Goal: Check status: Check status

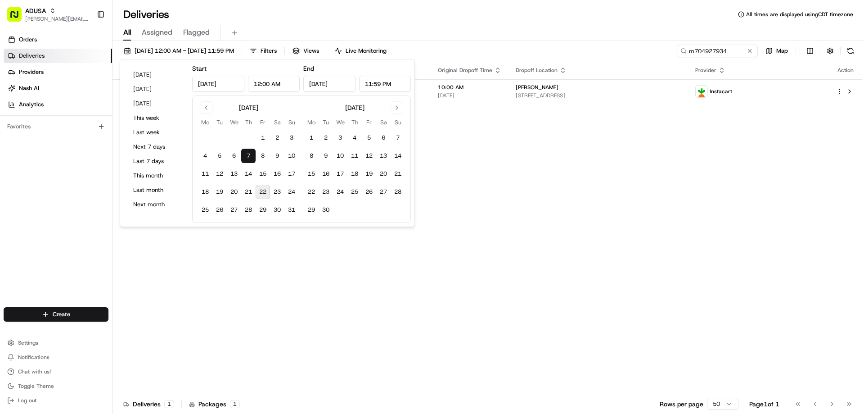
click at [260, 192] on button "22" at bounding box center [263, 192] width 14 height 14
type input "[DATE]"
click at [260, 192] on button "22" at bounding box center [263, 192] width 14 height 14
click at [265, 189] on button "22" at bounding box center [263, 192] width 14 height 14
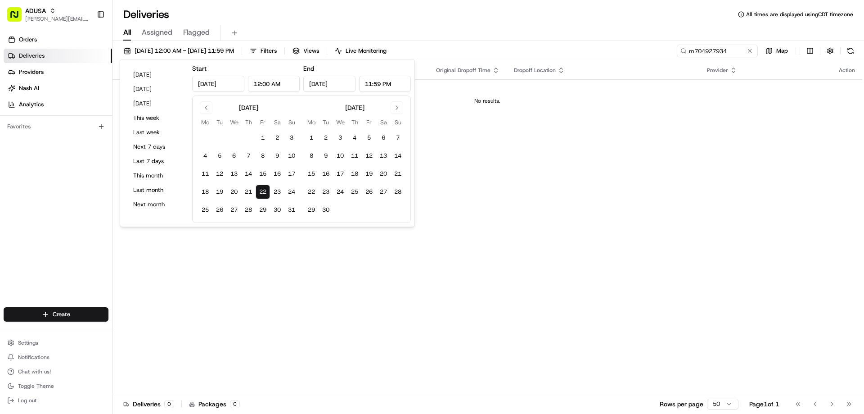
click at [265, 189] on button "22" at bounding box center [263, 192] width 14 height 14
click at [572, 191] on div "Status Original Pickup Time Pickup Location Original Dropoff Time Dropoff Locat…" at bounding box center [488, 227] width 750 height 333
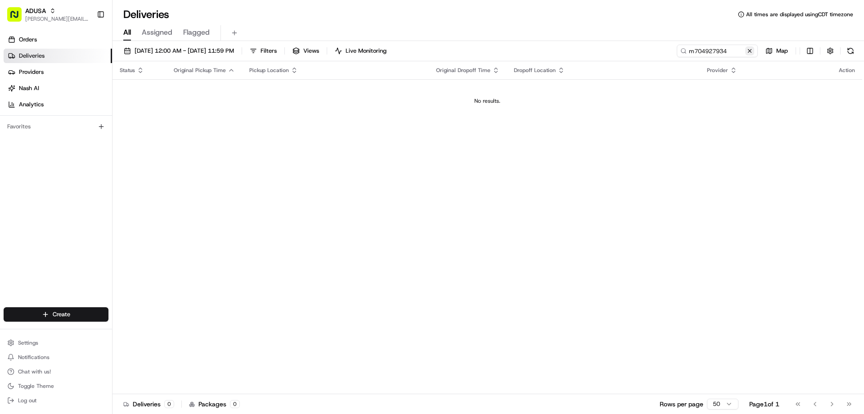
click at [749, 50] on button at bounding box center [750, 50] width 9 height 9
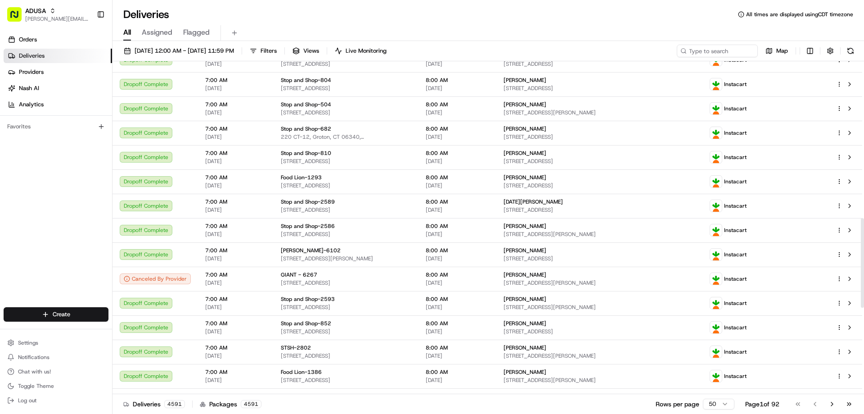
scroll to position [585, 0]
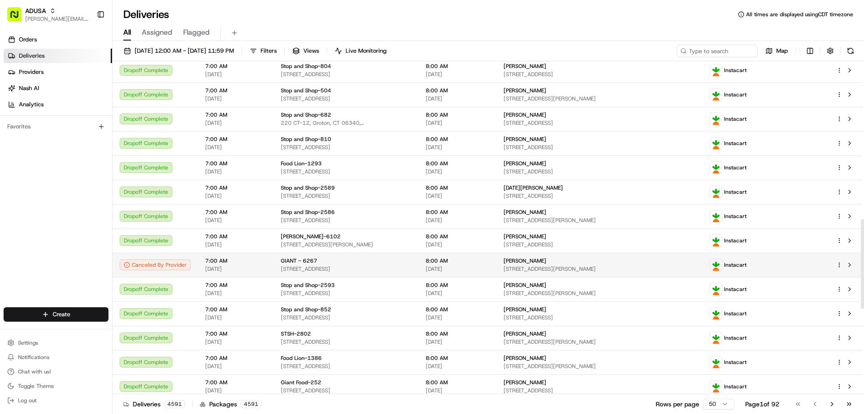
click at [338, 257] on div "GIANT - 6267" at bounding box center [346, 260] width 131 height 7
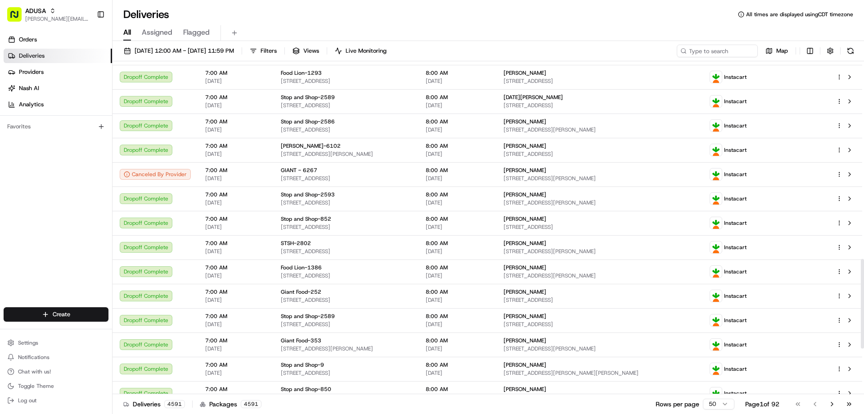
scroll to position [901, 0]
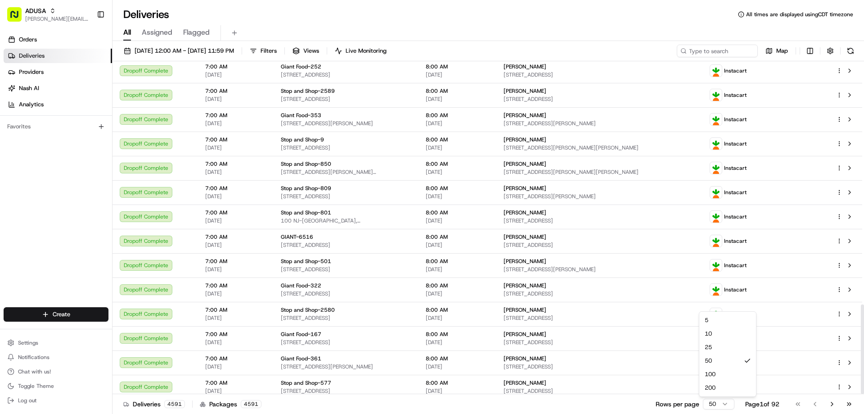
click at [724, 403] on html "ADUSA [PERSON_NAME][EMAIL_ADDRESS][PERSON_NAME][DOMAIN_NAME] Toggle Sidebar Ord…" at bounding box center [432, 207] width 864 height 414
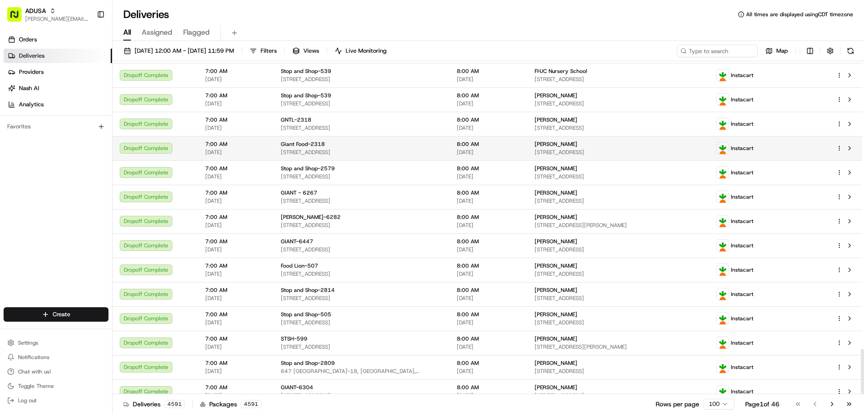
scroll to position [2117, 0]
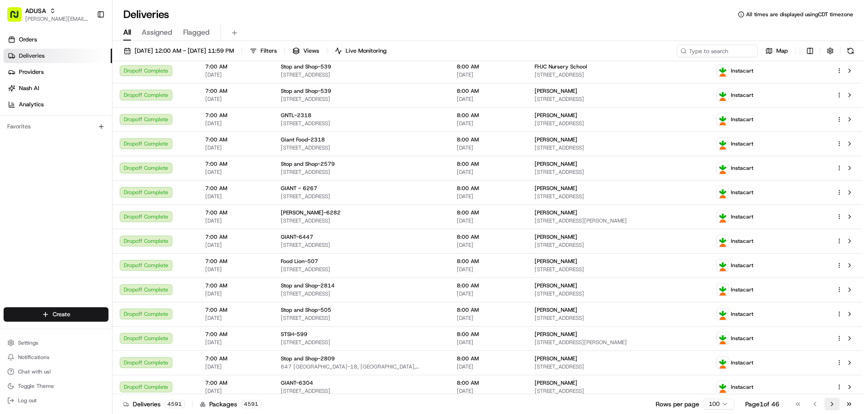
click at [830, 403] on button "Go to next page" at bounding box center [832, 404] width 15 height 13
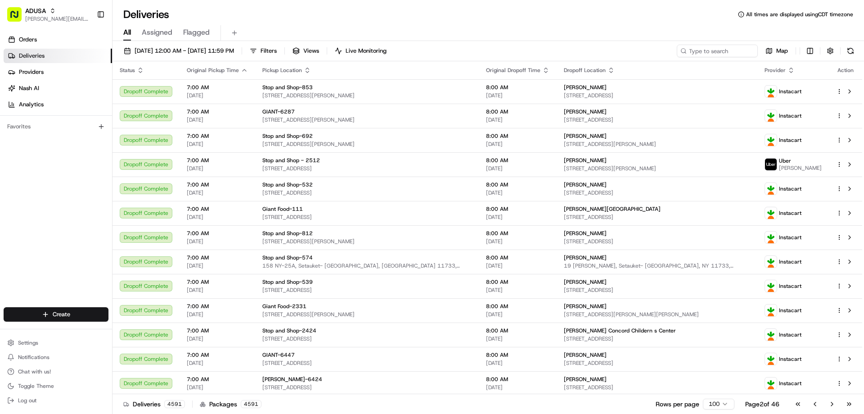
click at [830, 403] on button "Go to next page" at bounding box center [832, 404] width 15 height 13
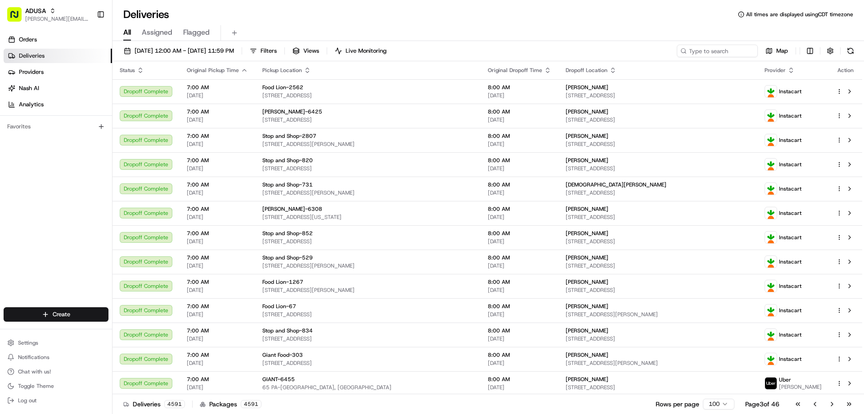
click at [830, 403] on button "Go to next page" at bounding box center [832, 404] width 15 height 13
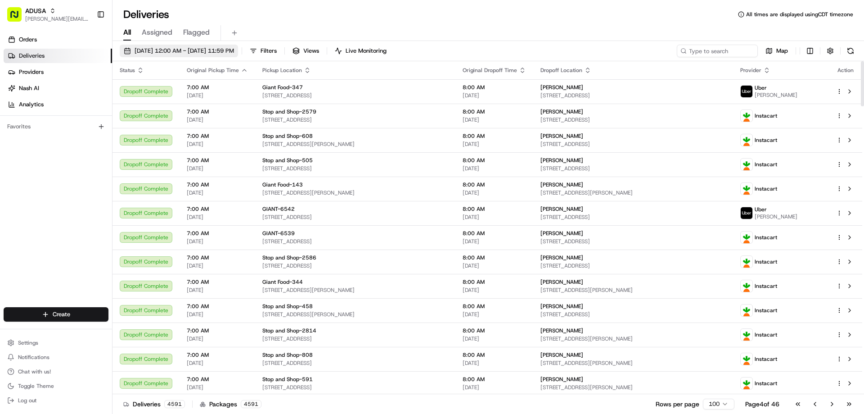
click at [192, 50] on span "[DATE] 12:00 AM - [DATE] 11:59 PM" at bounding box center [185, 51] width 100 height 8
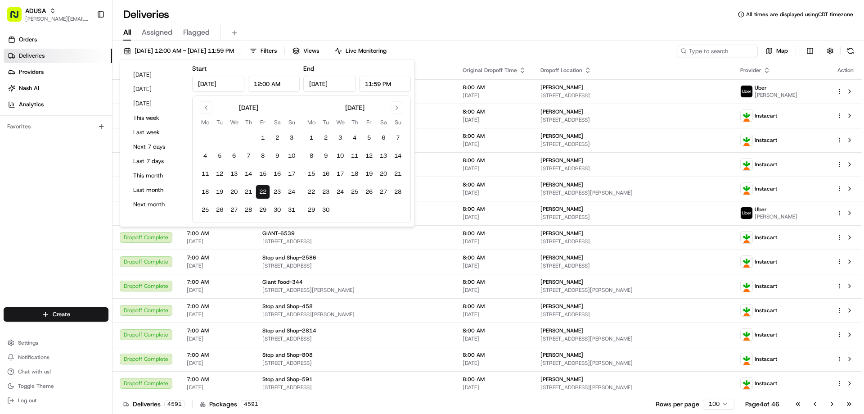
drag, startPoint x: 253, startPoint y: 80, endPoint x: 283, endPoint y: 80, distance: 30.6
click at [283, 80] on input "12:00 AM" at bounding box center [274, 84] width 52 height 16
click at [286, 79] on input "10:00am" at bounding box center [274, 84] width 52 height 16
click at [259, 84] on input "12:00 AM" at bounding box center [274, 84] width 52 height 16
type input "10:00 AM"
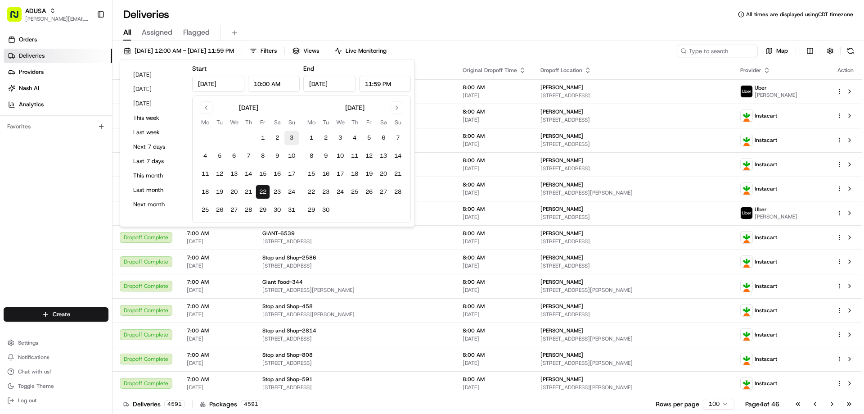
click at [288, 133] on button "3" at bounding box center [292, 138] width 14 height 14
type input "[DATE]"
type input "12:00 AM"
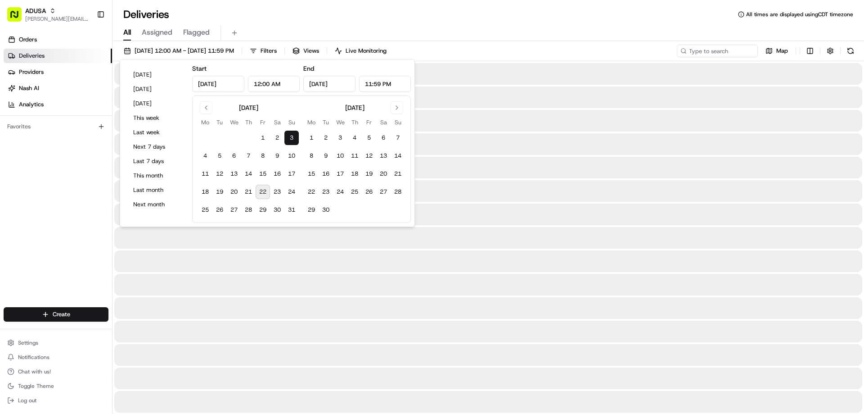
click at [263, 188] on button "22" at bounding box center [263, 192] width 14 height 14
type input "[DATE]"
click at [259, 82] on input "12:00 AM" at bounding box center [274, 84] width 52 height 16
click at [293, 137] on button "3" at bounding box center [292, 138] width 14 height 14
type input "12:00 AM"
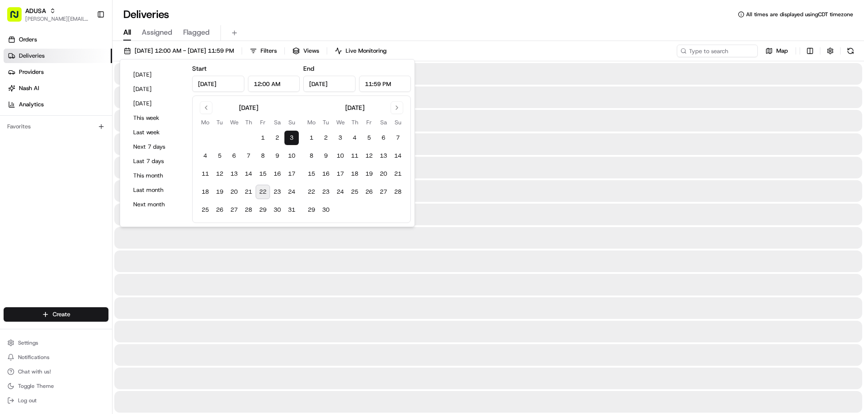
click at [260, 191] on button "22" at bounding box center [263, 192] width 14 height 14
type input "[DATE]"
click at [260, 191] on button "22" at bounding box center [263, 192] width 14 height 14
type input "[DATE]"
click at [259, 85] on input "12:00 AM" at bounding box center [274, 84] width 52 height 16
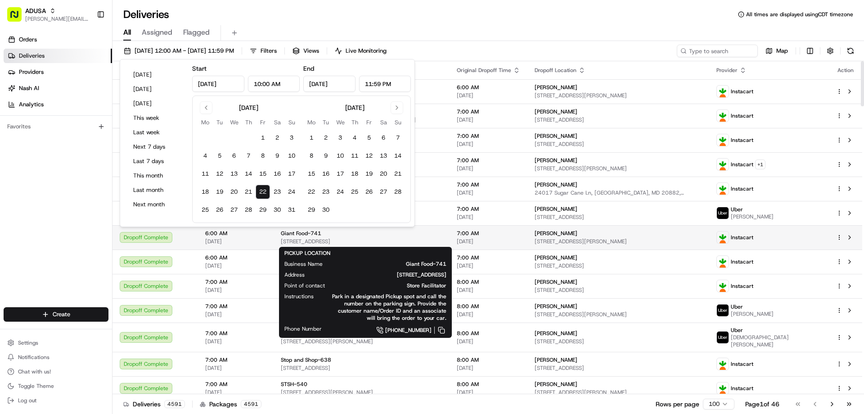
type input "10:00 AM"
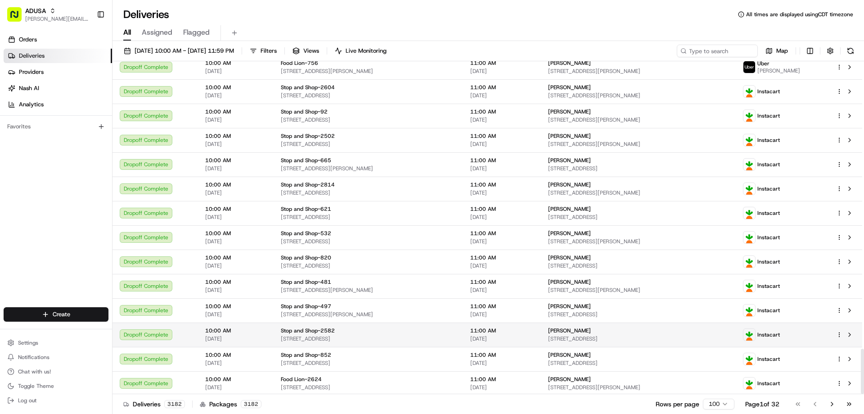
scroll to position [2117, 0]
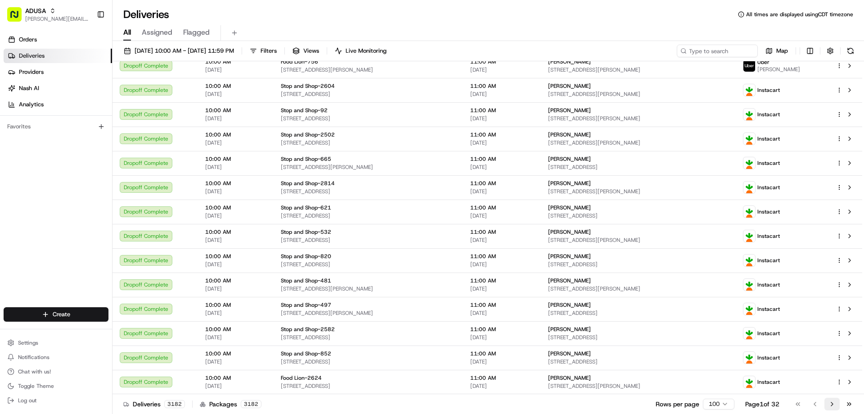
click at [831, 406] on button "Go to next page" at bounding box center [832, 404] width 15 height 13
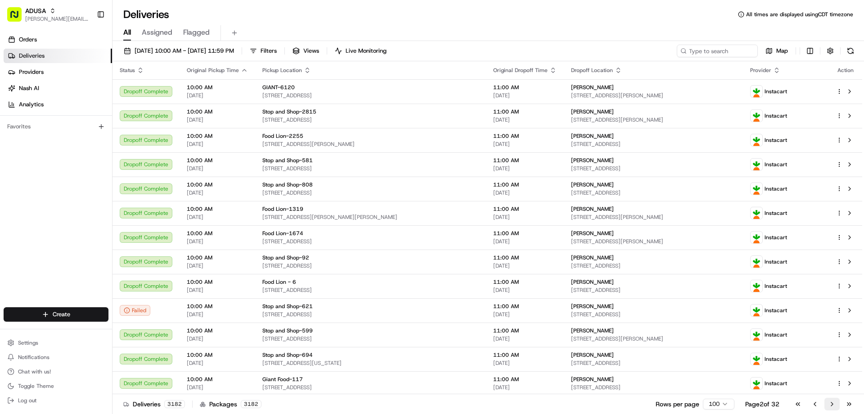
click at [832, 404] on button "Go to next page" at bounding box center [832, 404] width 15 height 13
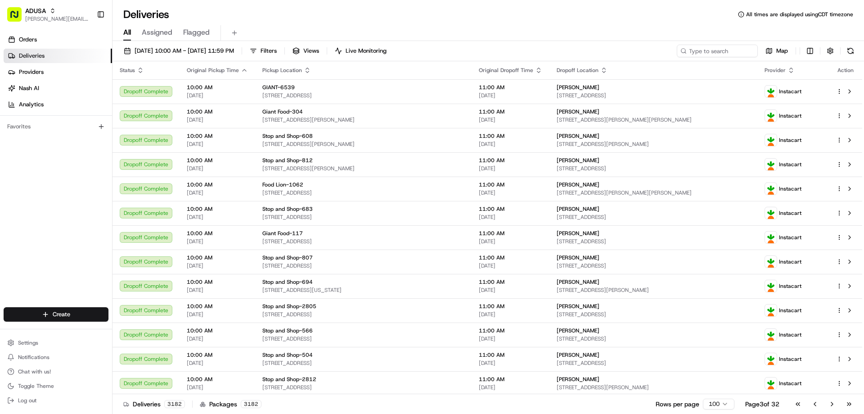
click at [832, 404] on button "Go to next page" at bounding box center [832, 404] width 15 height 13
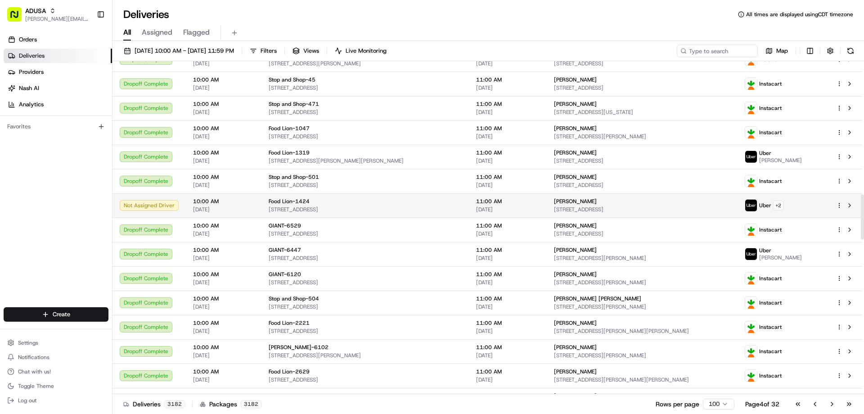
scroll to position [991, 0]
